Goal: Find contact information: Find contact information

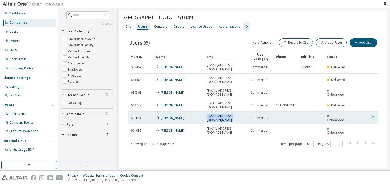
drag, startPoint x: 207, startPoint y: 98, endPoint x: 249, endPoint y: 98, distance: 41.8
click at [249, 112] on tr "691034 [PERSON_NAME] [EMAIL_ADDRESS][DOMAIN_NAME] Commercial Onboarded" at bounding box center [253, 118] width 250 height 13
copy td "[EMAIL_ADDRESS][DOMAIN_NAME]"
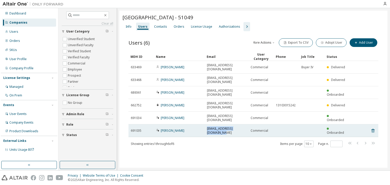
drag, startPoint x: 206, startPoint y: 107, endPoint x: 246, endPoint y: 108, distance: 40.6
click at [246, 124] on td "[EMAIL_ADDRESS][DOMAIN_NAME]" at bounding box center [226, 130] width 44 height 13
copy span "[EMAIL_ADDRESS]"
click at [246, 127] on span "[EMAIL_ADDRESS][DOMAIN_NAME]" at bounding box center [226, 131] width 39 height 8
drag, startPoint x: 248, startPoint y: 107, endPoint x: 206, endPoint y: 109, distance: 41.6
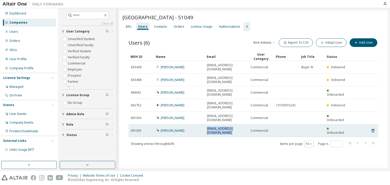
click at [206, 124] on tr "691035 [PERSON_NAME] [PERSON_NAME][EMAIL_ADDRESS][DOMAIN_NAME] Commercial Onboa…" at bounding box center [253, 130] width 250 height 13
copy td "[EMAIL_ADDRESS][DOMAIN_NAME]"
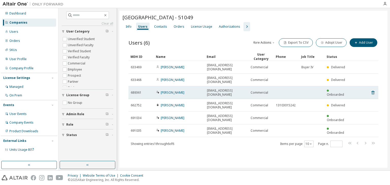
click at [206, 86] on td "[EMAIL_ADDRESS][DOMAIN_NAME]" at bounding box center [226, 92] width 44 height 13
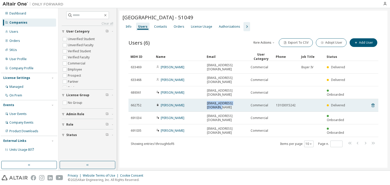
drag, startPoint x: 206, startPoint y: 91, endPoint x: 245, endPoint y: 90, distance: 39.1
click at [245, 101] on div "[EMAIL_ADDRESS][DOMAIN_NAME]" at bounding box center [226, 105] width 39 height 8
copy span "[EMAIL_ADDRESS][DOMAIN_NAME]"
